Goal: Task Accomplishment & Management: Manage account settings

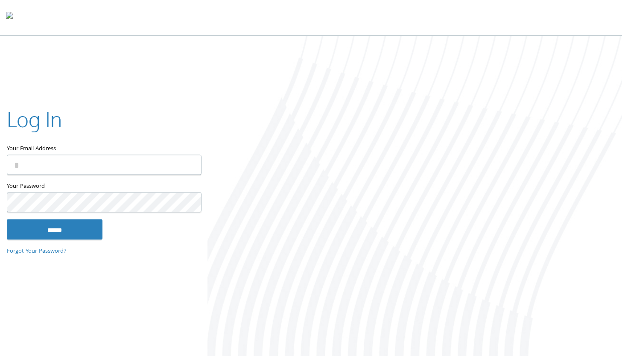
type input "**********"
click at [67, 232] on input "******" at bounding box center [55, 229] width 96 height 20
type input "**********"
click at [68, 230] on input "******" at bounding box center [55, 229] width 96 height 20
